Goal: Transaction & Acquisition: Purchase product/service

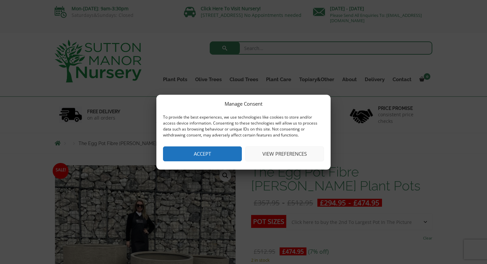
click at [194, 157] on button "Accept" at bounding box center [202, 153] width 79 height 15
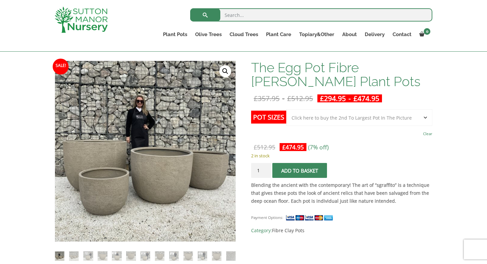
scroll to position [91, 0]
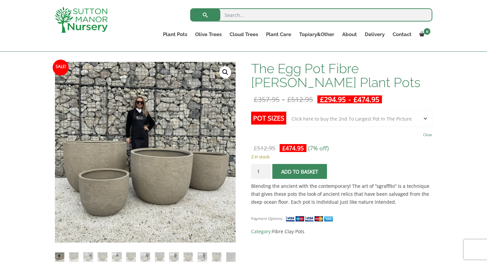
click at [93, 14] on img at bounding box center [81, 20] width 53 height 26
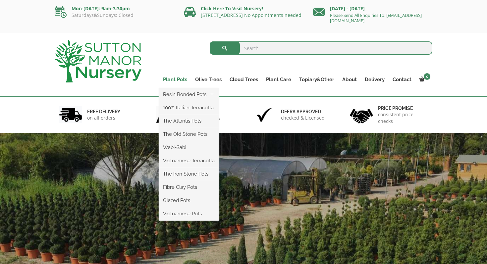
click at [177, 80] on link "Plant Pots" at bounding box center [175, 79] width 32 height 9
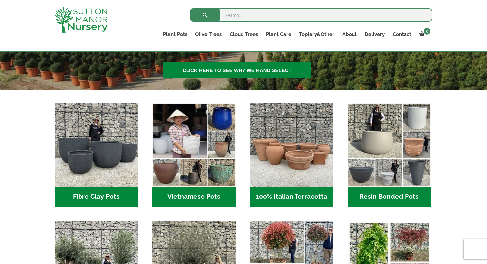
scroll to position [180, 0]
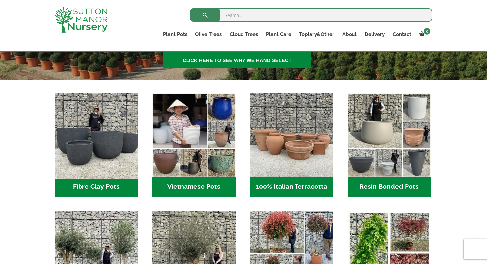
click at [114, 135] on img "Visit product category Fibre Clay Pots" at bounding box center [96, 134] width 87 height 87
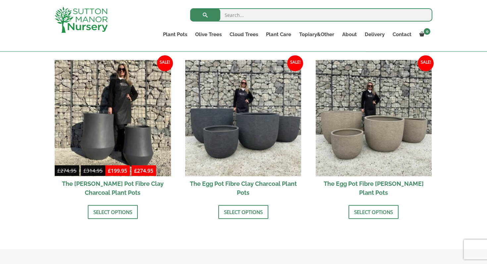
scroll to position [204, 0]
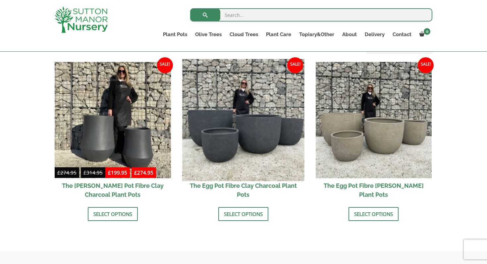
click at [252, 159] on img at bounding box center [243, 120] width 122 height 122
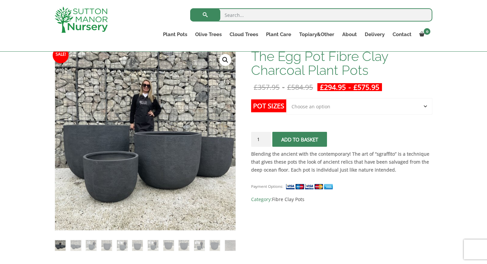
scroll to position [103, 0]
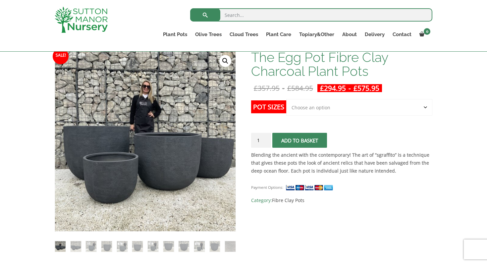
click at [401, 109] on select "Choose an option Click here to buy the 5th To Largest Pot In The Picture Click …" at bounding box center [359, 107] width 146 height 17
select select "Click here to buy the 2nd To Largest Pot In The Picture"
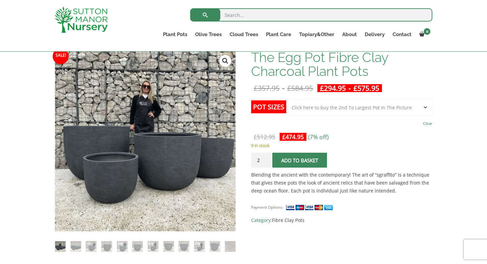
type input "2"
click at [266, 158] on input "2" at bounding box center [261, 160] width 20 height 15
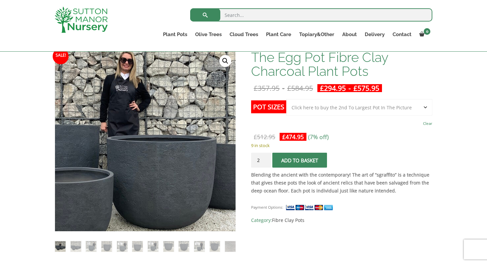
click at [178, 129] on img at bounding box center [125, 149] width 294 height 294
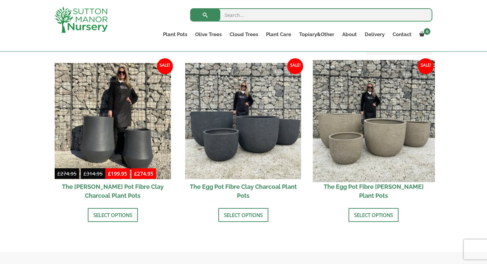
click at [386, 124] on img at bounding box center [374, 121] width 122 height 122
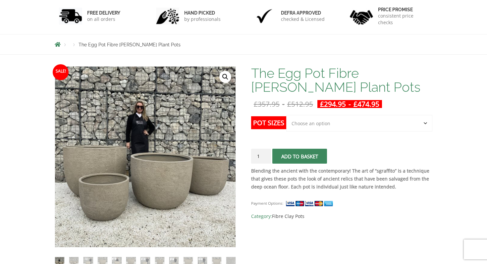
scroll to position [107, 0]
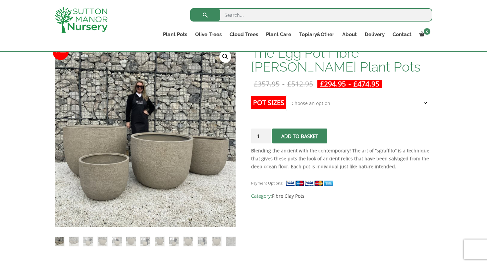
click at [389, 100] on select "Choose an option Click here to buy the 5th To Largest Pot In The Picture Click …" at bounding box center [359, 103] width 146 height 17
select select "Click here to buy the 2nd To Largest Pot In The Picture"
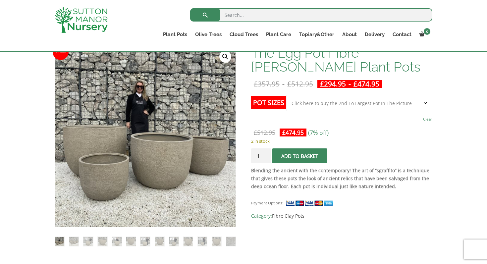
click at [425, 103] on select "Choose an option Click here to buy the 5th To Largest Pot In The Picture Click …" at bounding box center [359, 103] width 146 height 17
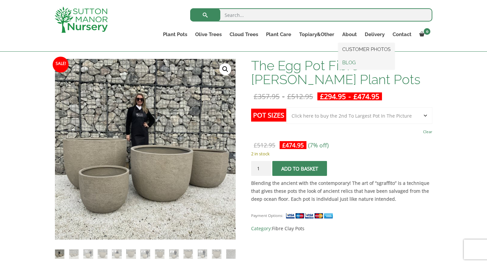
scroll to position [95, 0]
